Goal: Task Accomplishment & Management: Manage account settings

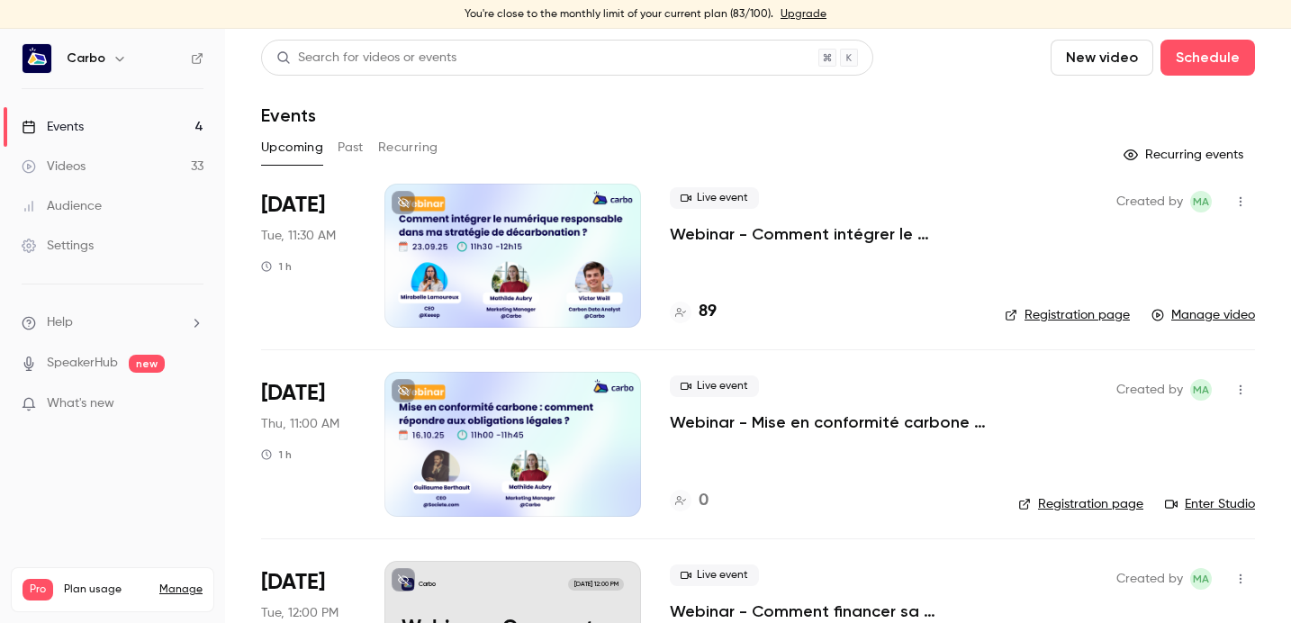
click at [461, 231] on div at bounding box center [512, 256] width 257 height 144
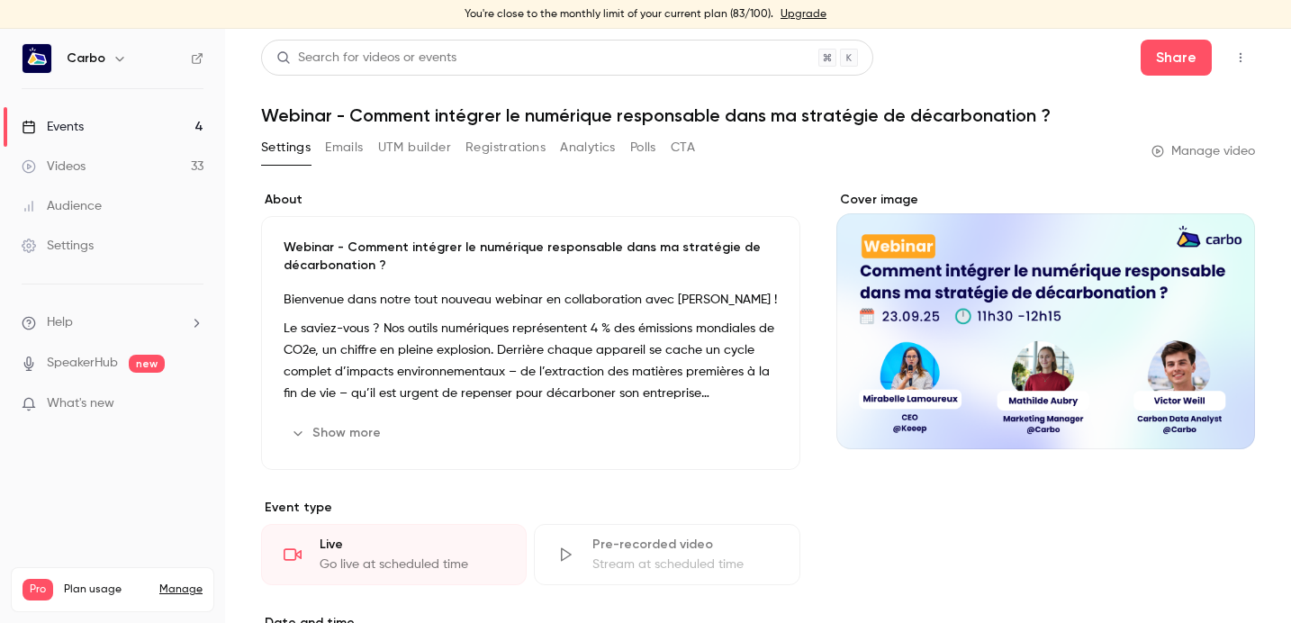
click at [569, 143] on button "Analytics" at bounding box center [588, 147] width 56 height 29
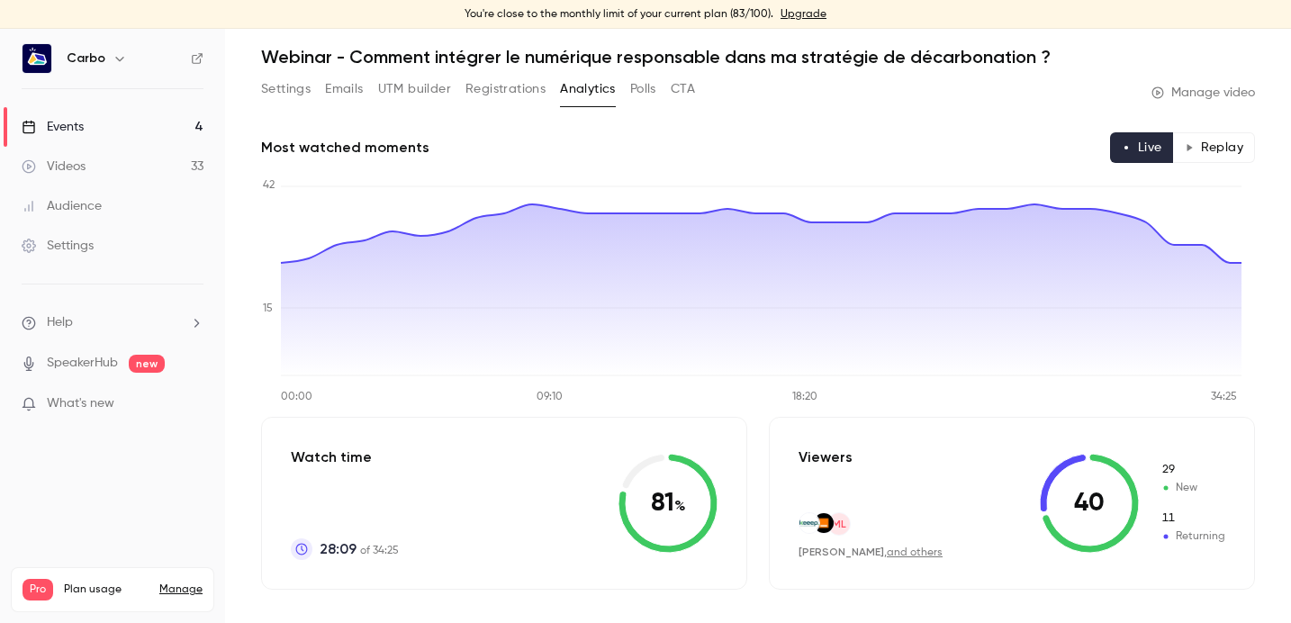
scroll to position [77, 0]
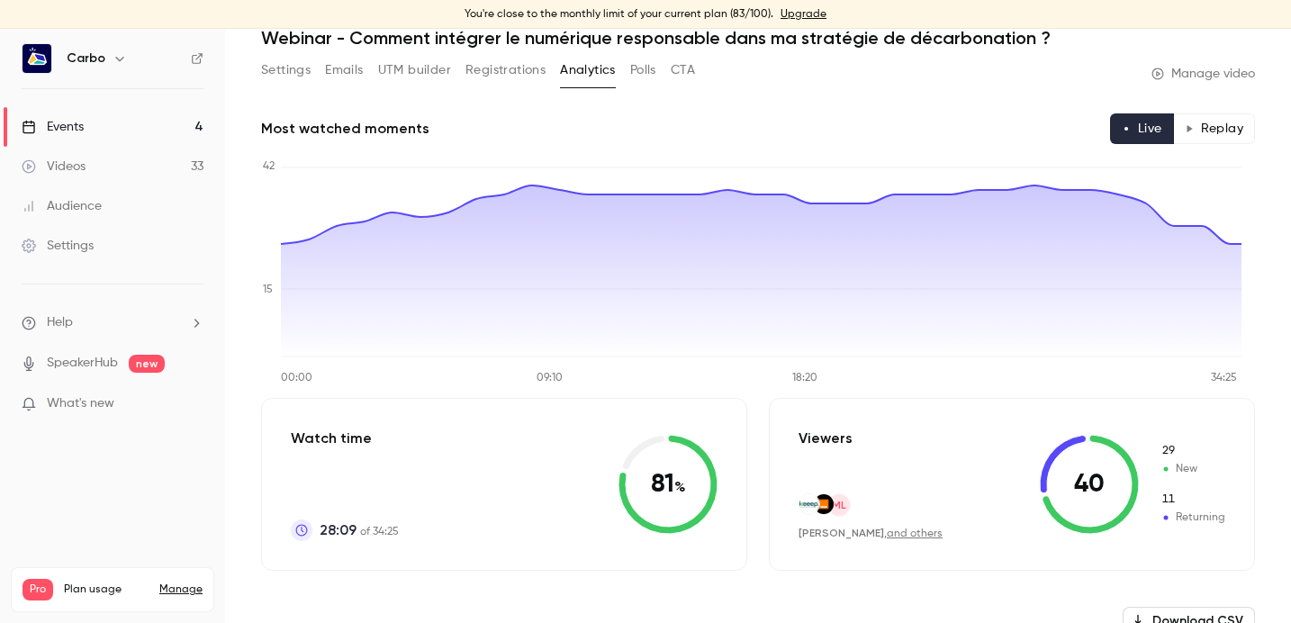
click at [1191, 127] on button "Replay" at bounding box center [1214, 128] width 82 height 31
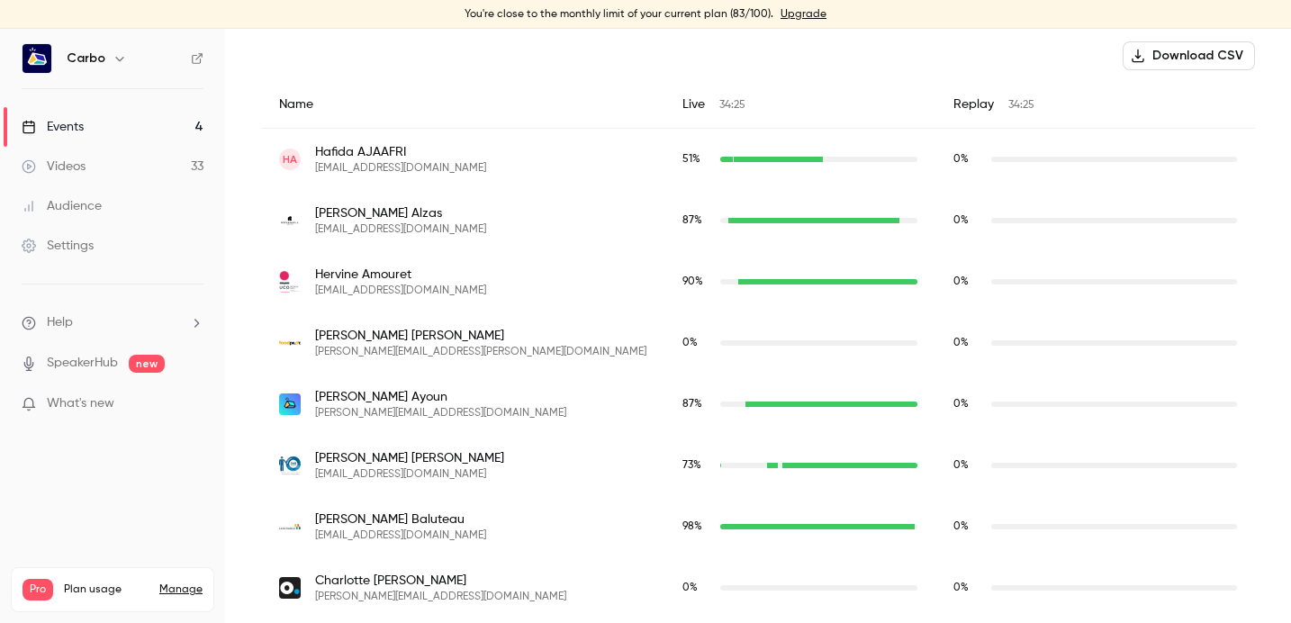
scroll to position [0, 0]
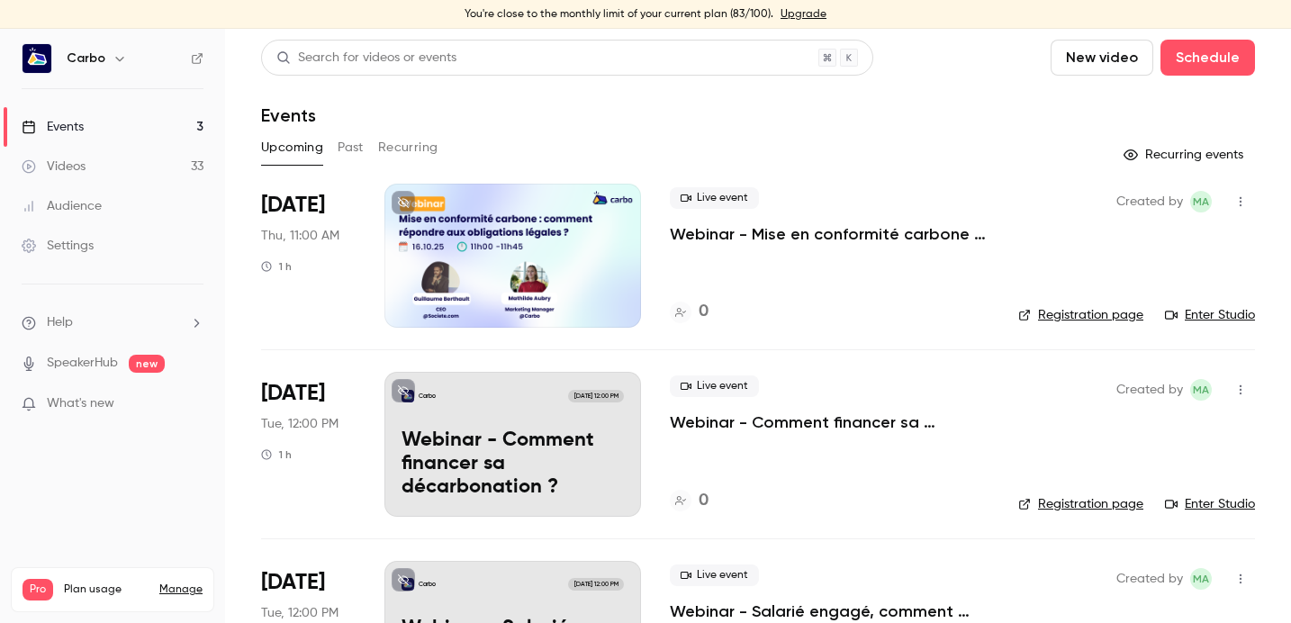
click at [347, 153] on button "Past" at bounding box center [351, 147] width 26 height 29
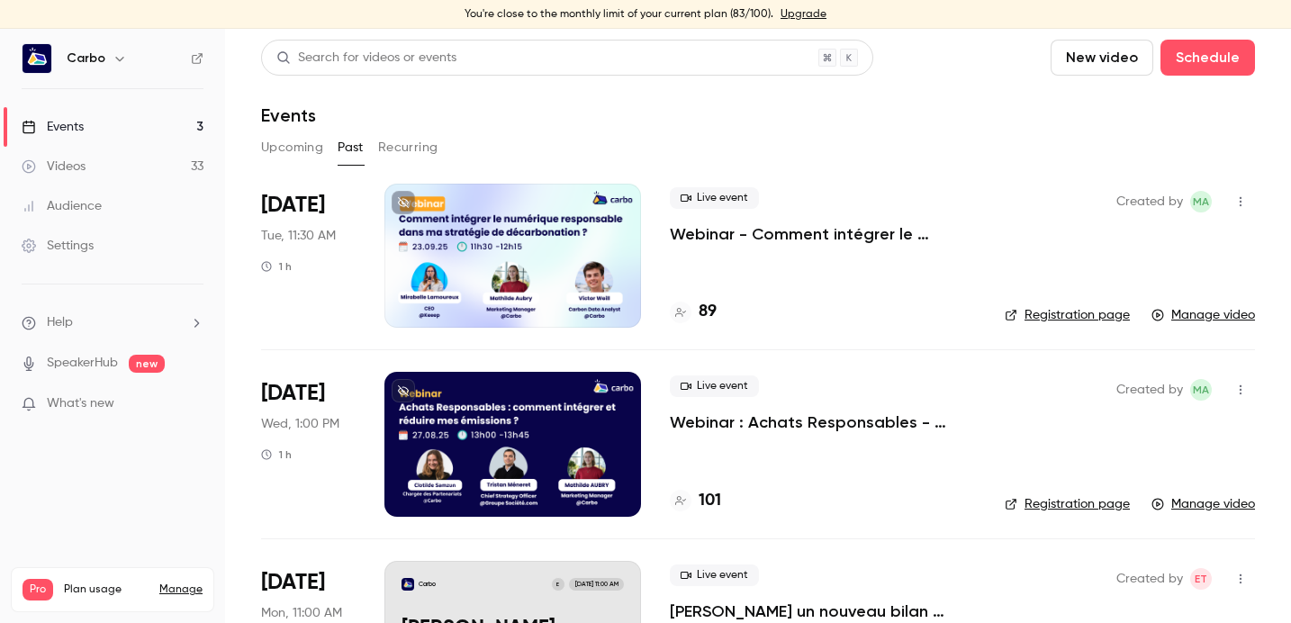
click at [518, 227] on div at bounding box center [512, 256] width 257 height 144
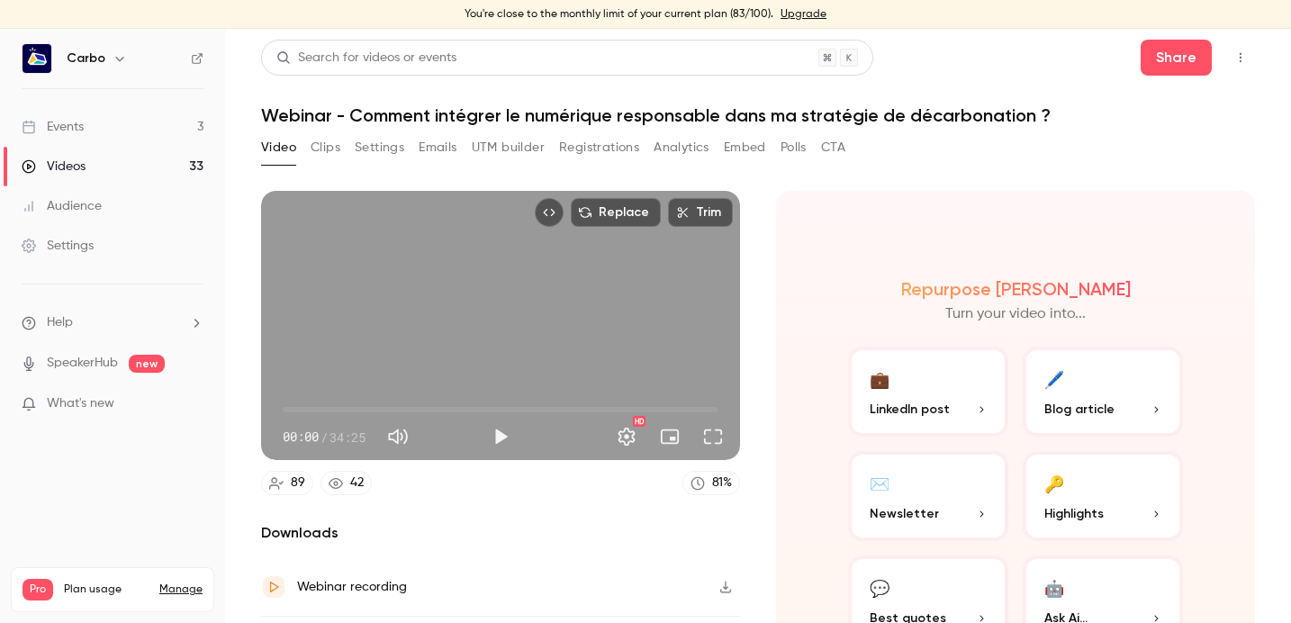
click at [604, 148] on button "Registrations" at bounding box center [599, 147] width 80 height 29
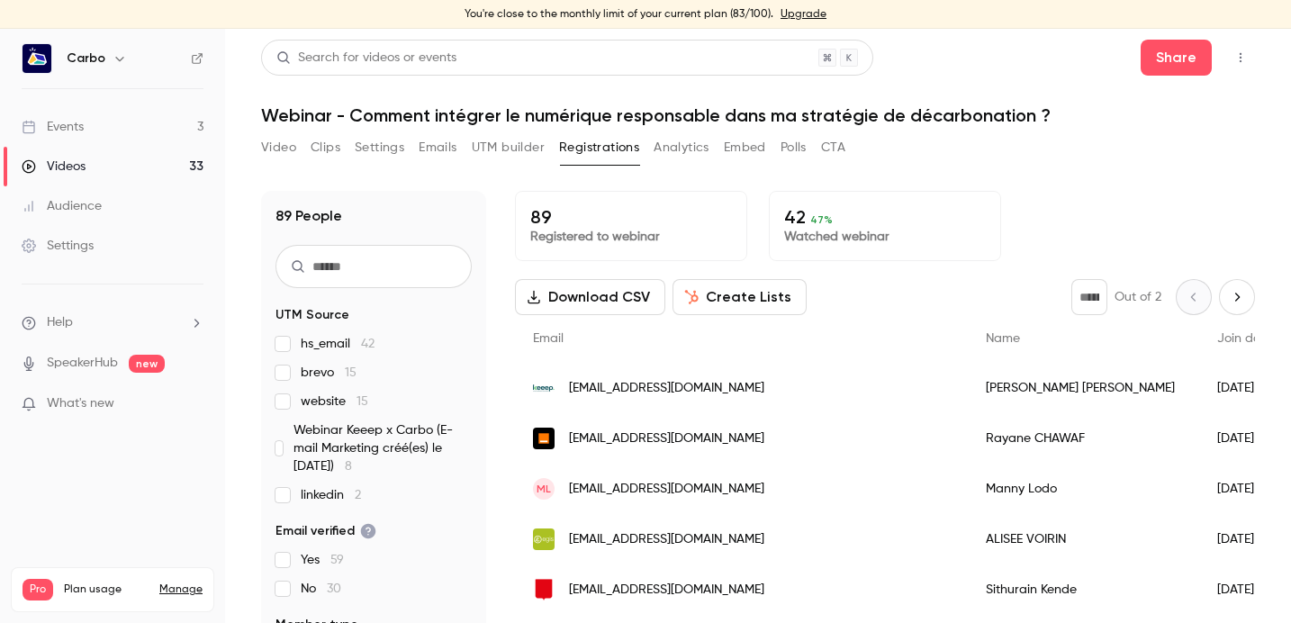
click at [621, 297] on button "Download CSV" at bounding box center [590, 297] width 150 height 36
click at [287, 148] on button "Video" at bounding box center [278, 147] width 35 height 29
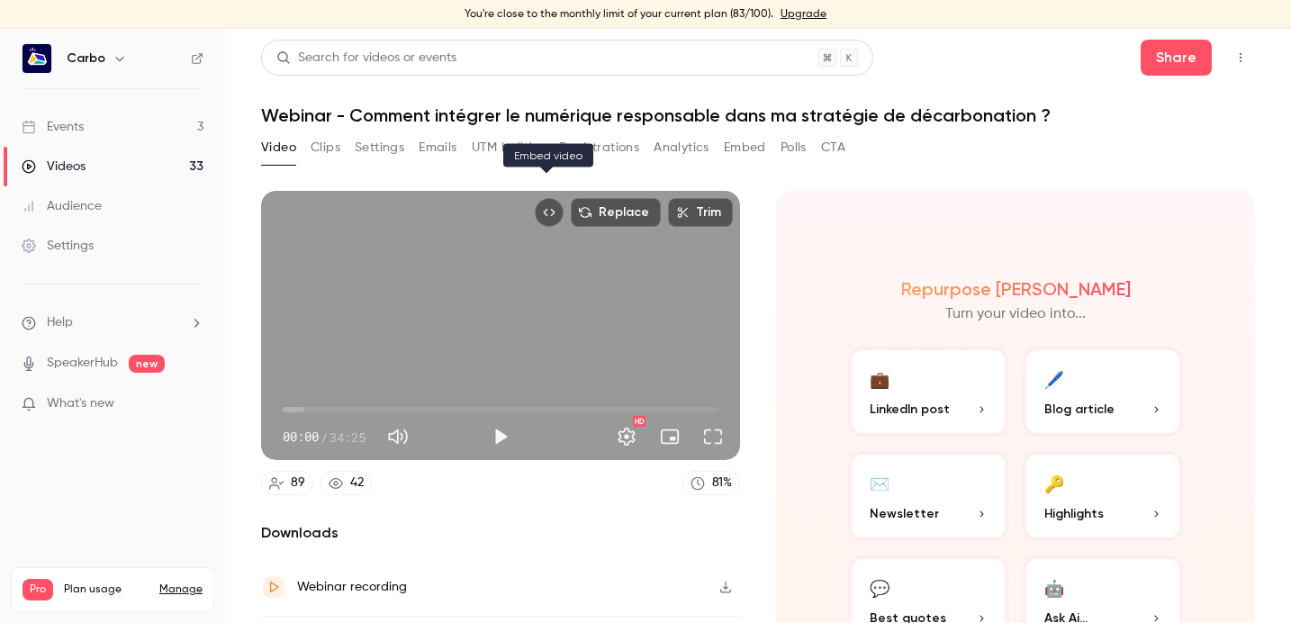
scroll to position [33, 0]
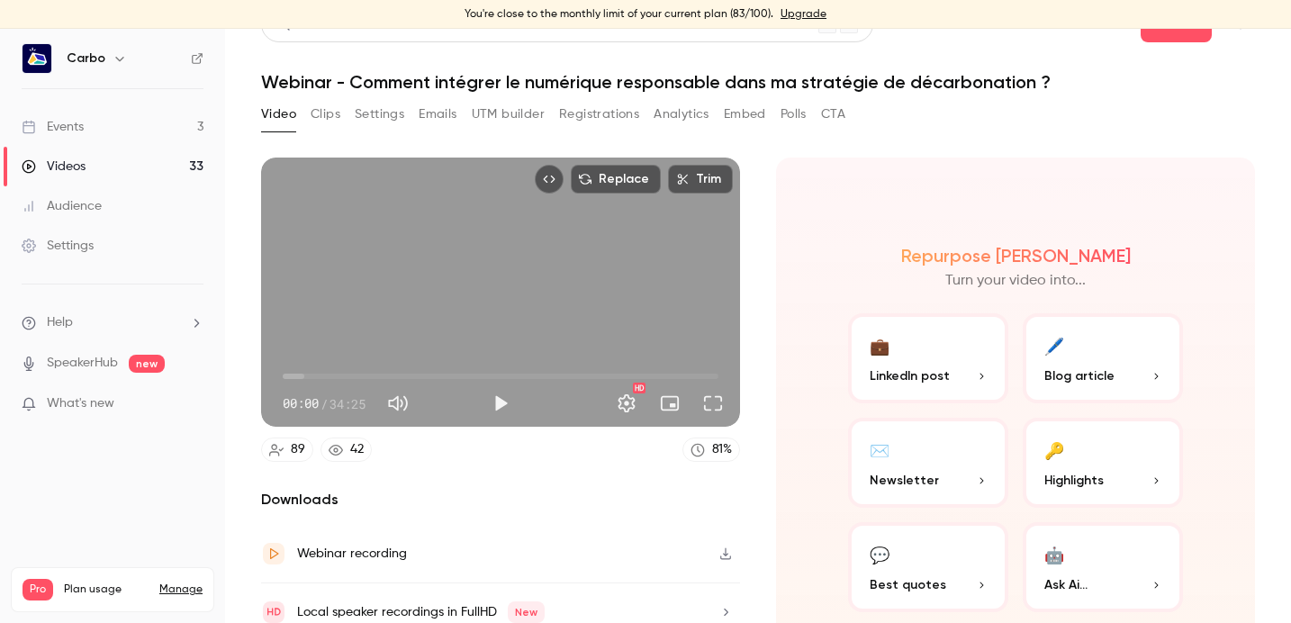
click at [910, 120] on div "Video Clips Settings Emails UTM builder Registrations Analytics Embed Polls CTA" at bounding box center [758, 118] width 994 height 36
click at [328, 119] on button "Clips" at bounding box center [326, 114] width 30 height 29
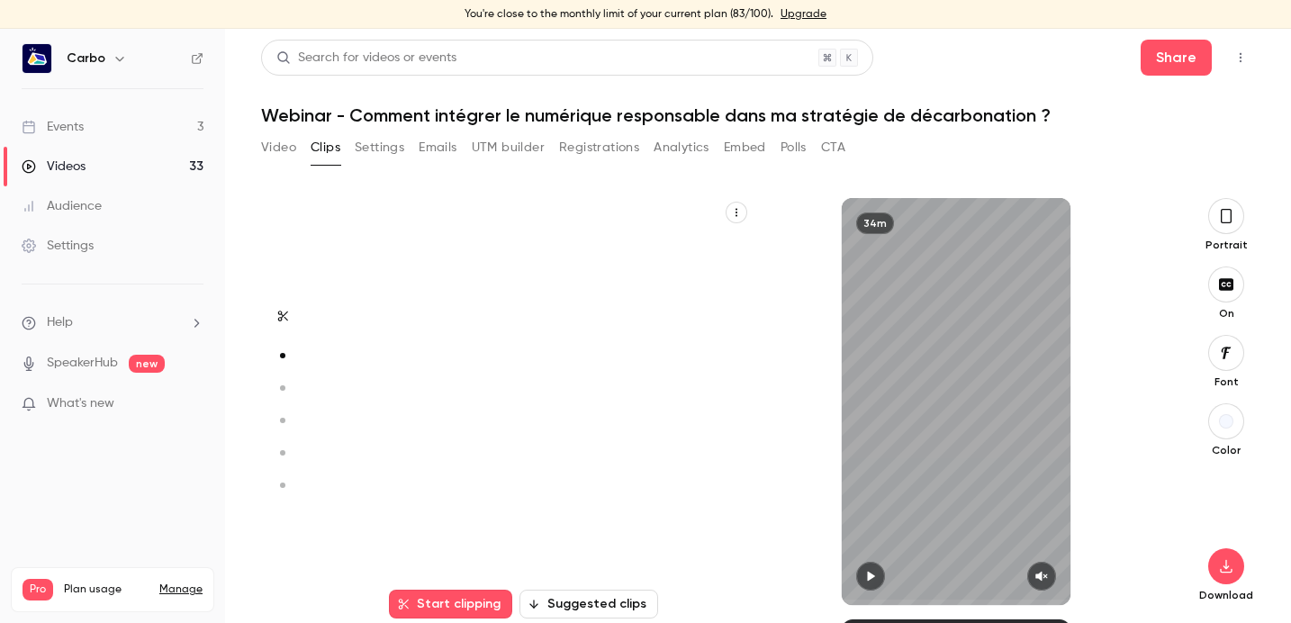
scroll to position [421, 0]
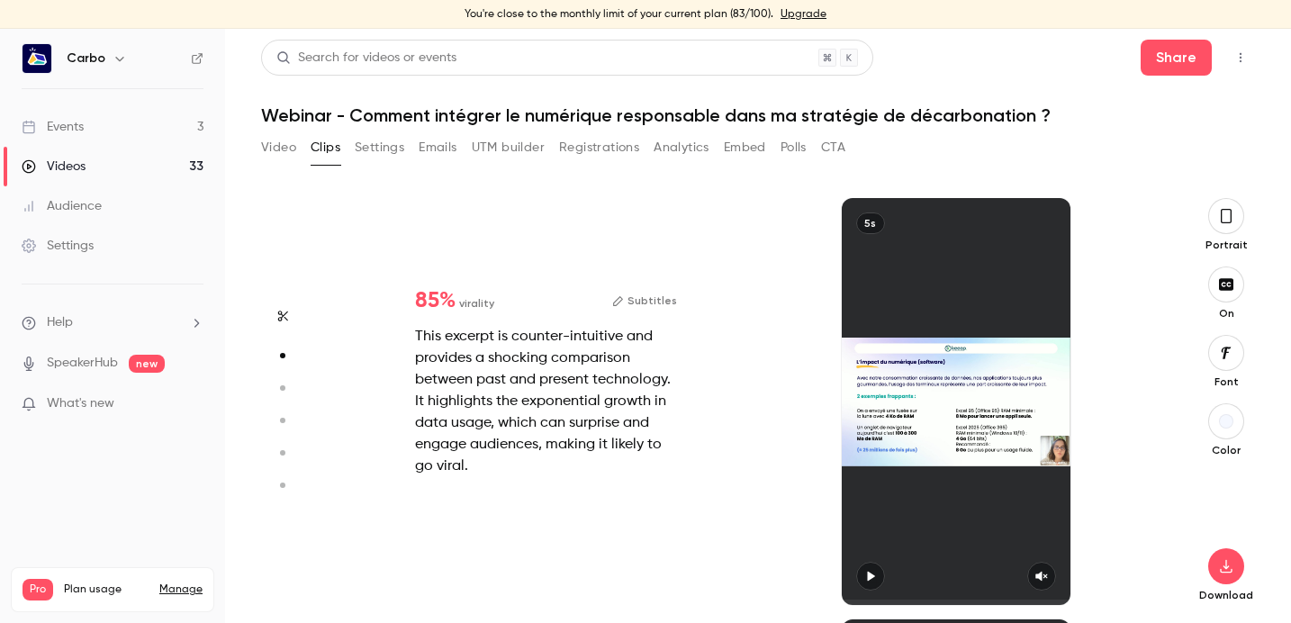
type input "*"
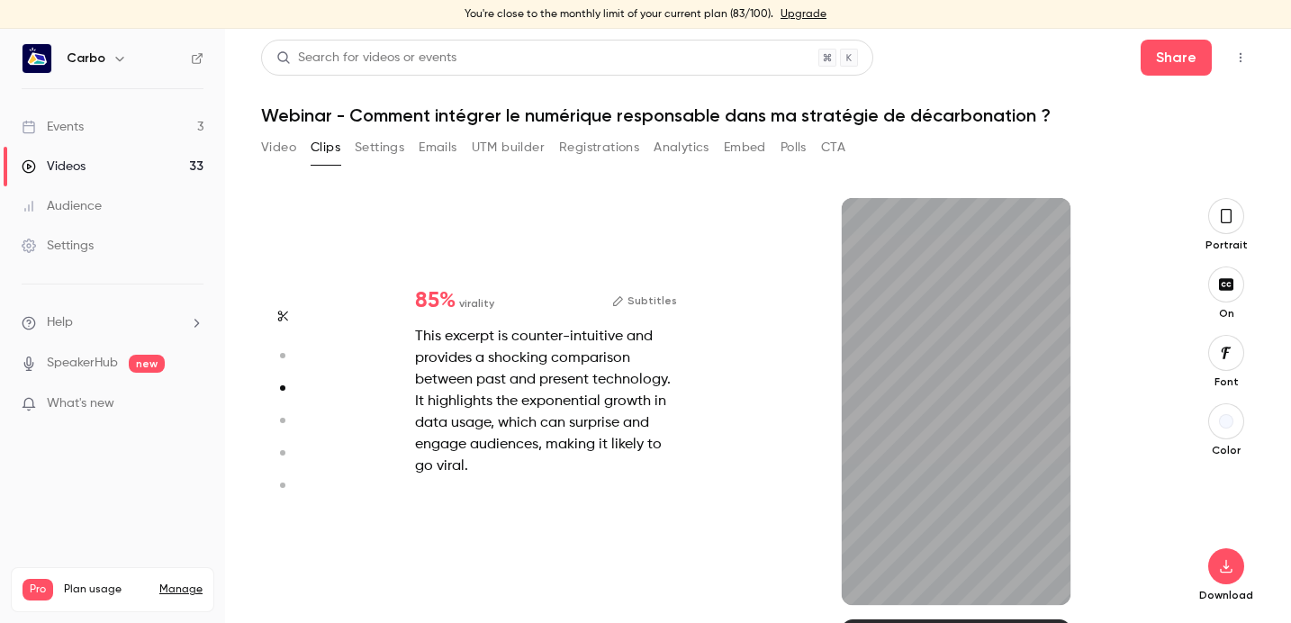
scroll to position [1264, 0]
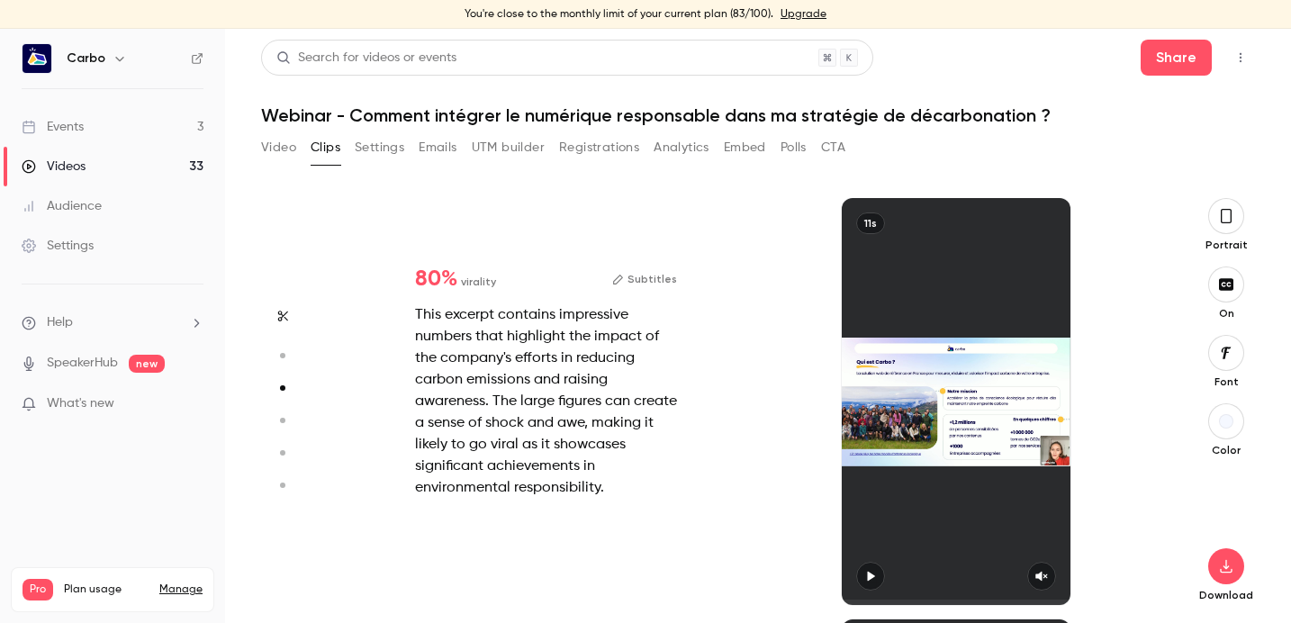
type input "*"
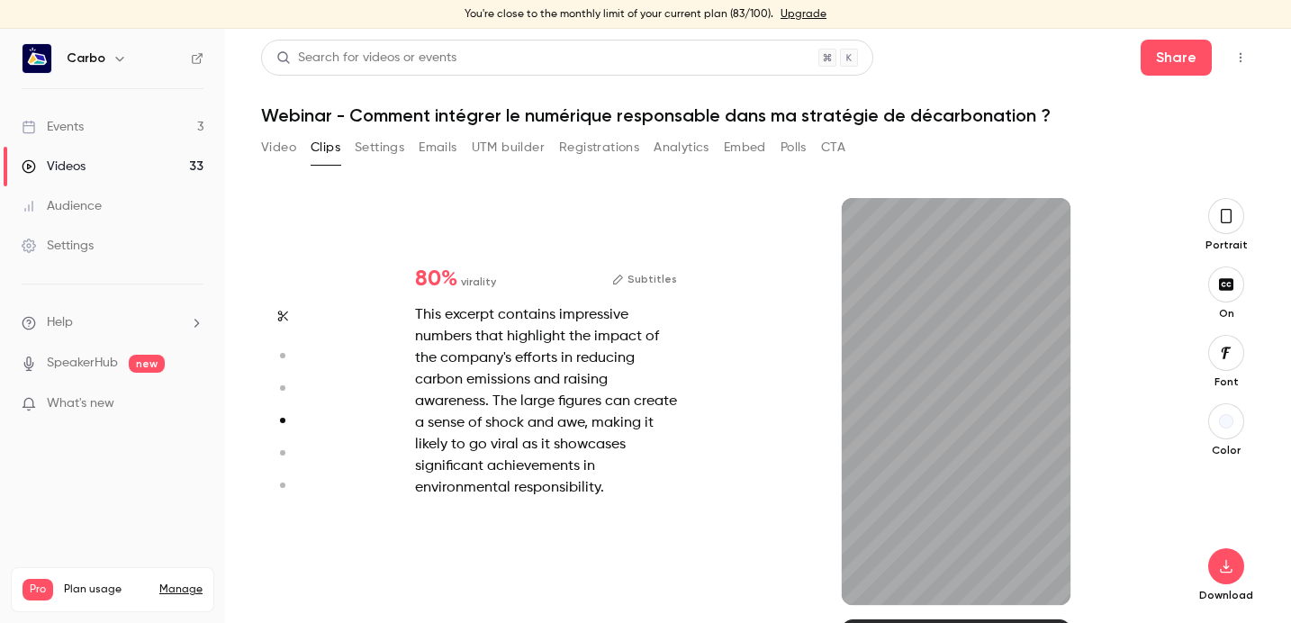
scroll to position [774, 0]
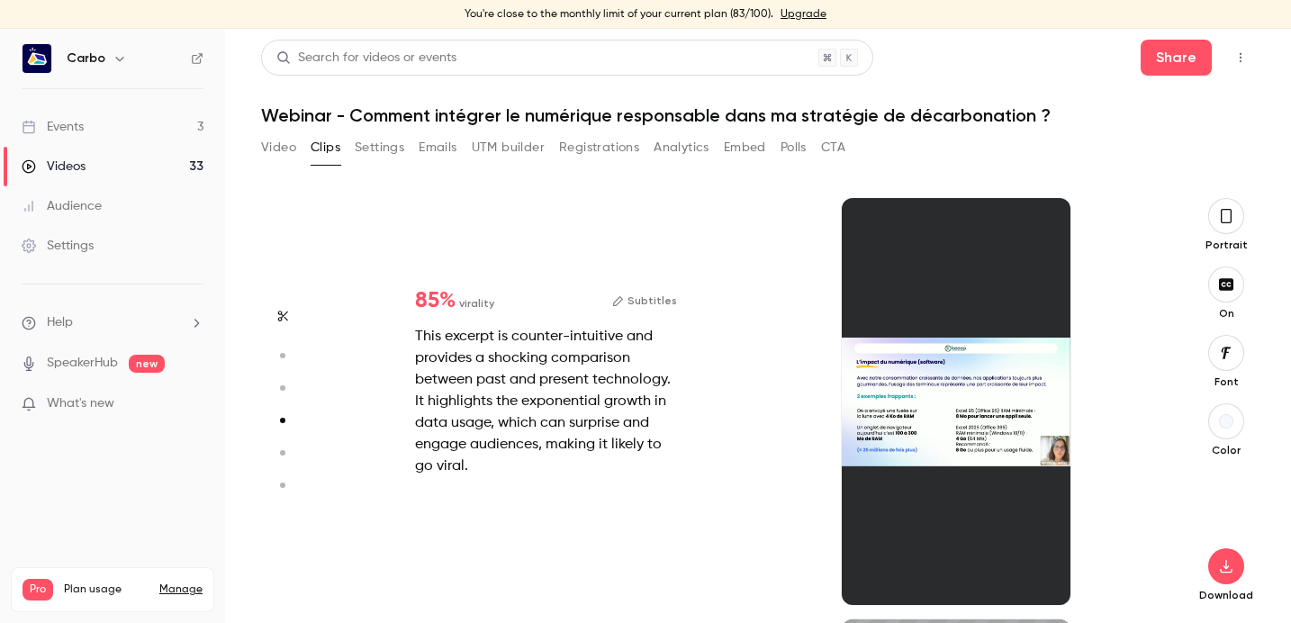
type input "*"
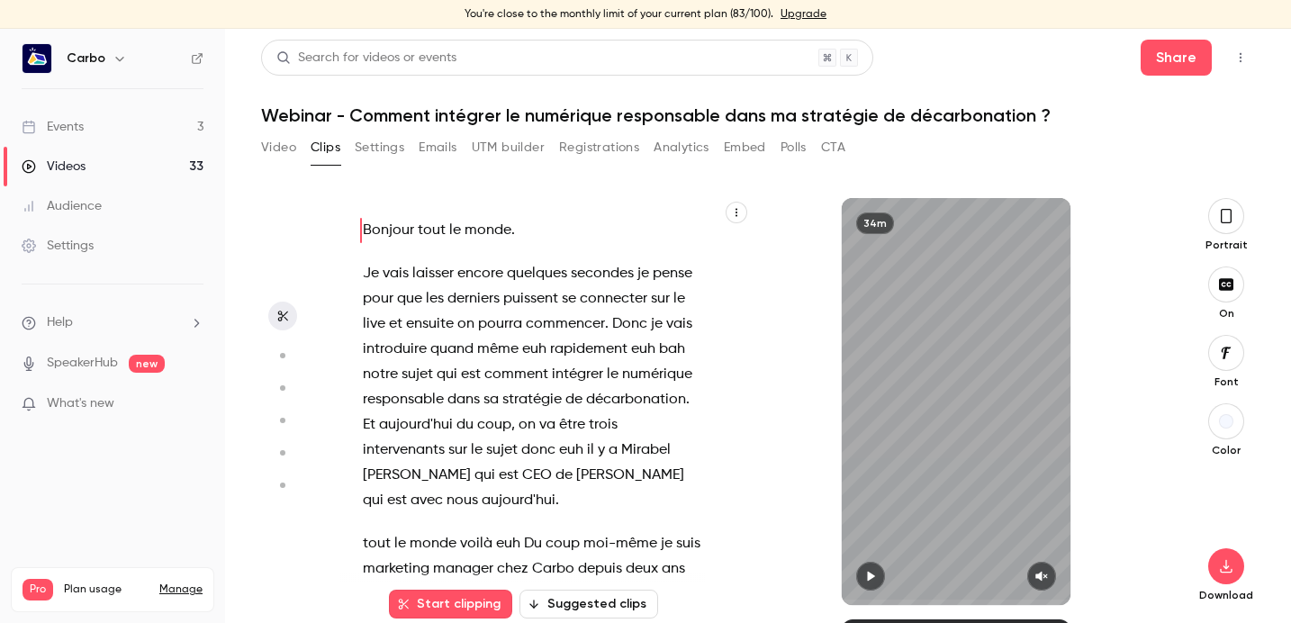
click at [293, 148] on button "Video" at bounding box center [278, 147] width 35 height 29
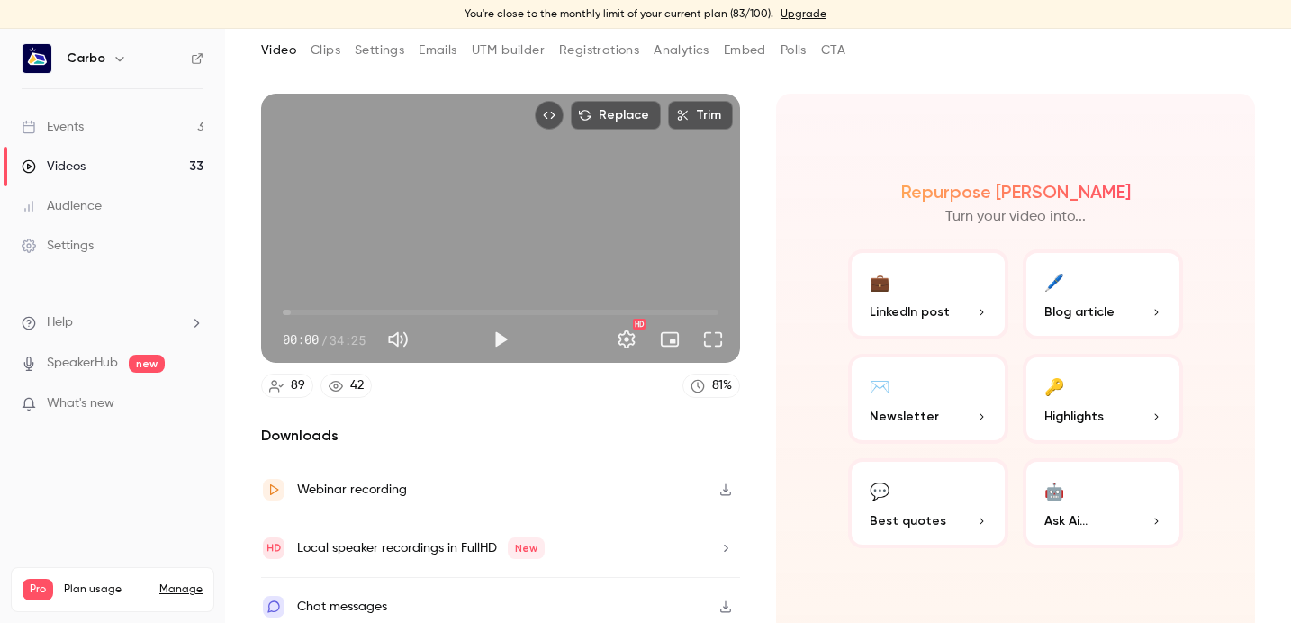
scroll to position [106, 0]
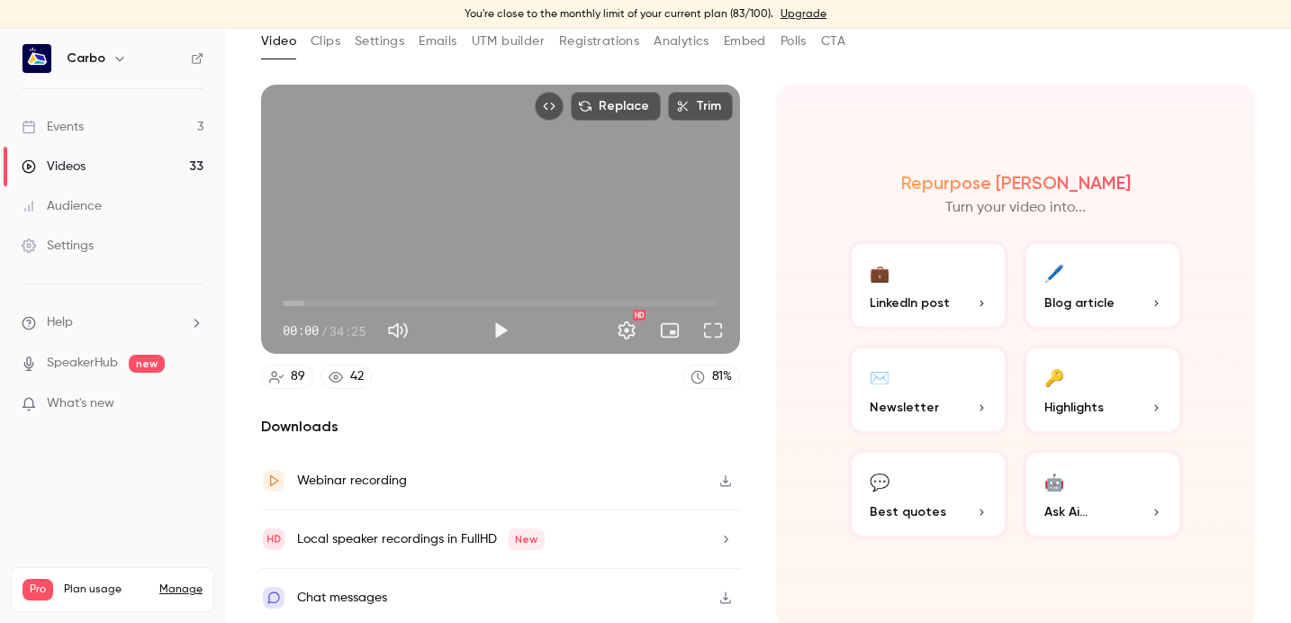
click at [724, 478] on icon "button" at bounding box center [725, 480] width 14 height 13
click at [382, 43] on button "Settings" at bounding box center [380, 41] width 50 height 29
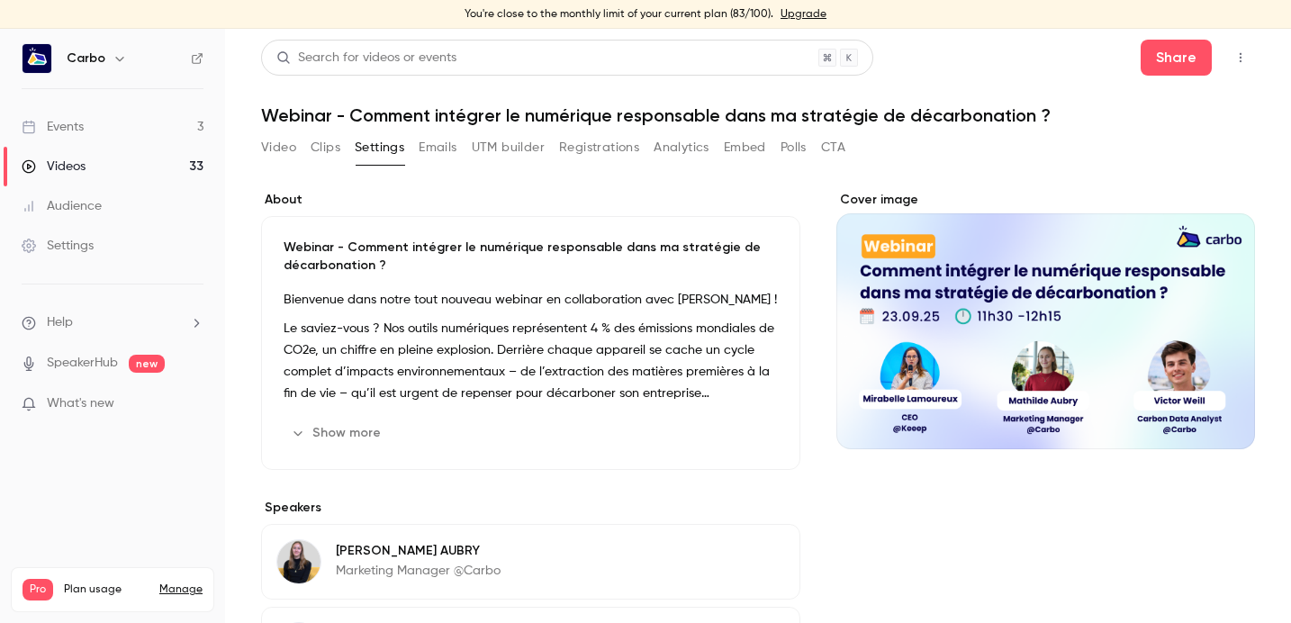
click at [320, 301] on p "Bienvenue dans notre tout nouveau webinar en collaboration avec [PERSON_NAME] !" at bounding box center [531, 300] width 494 height 22
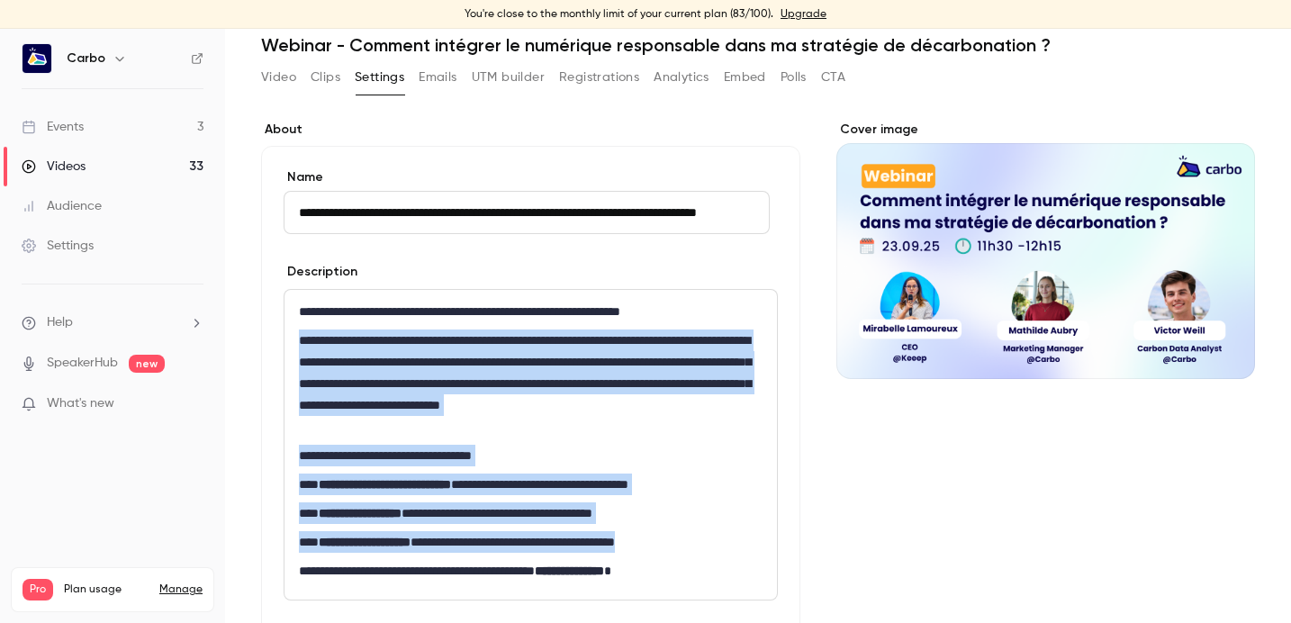
drag, startPoint x: 302, startPoint y: 345, endPoint x: 735, endPoint y: 550, distance: 480.0
click at [735, 550] on div "**********" at bounding box center [530, 445] width 492 height 310
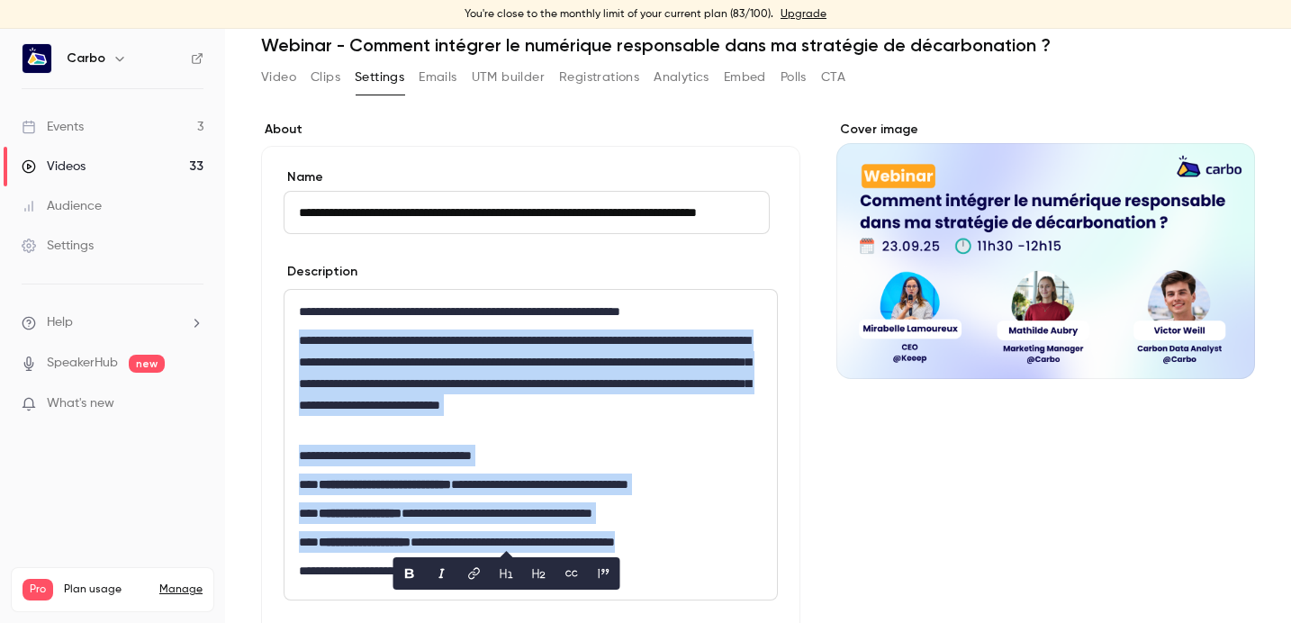
copy div "**********"
